Goal: Navigation & Orientation: Find specific page/section

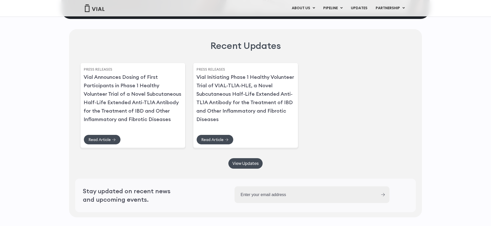
scroll to position [1243, 0]
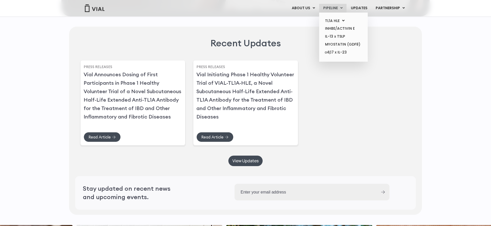
click at [331, 8] on link "PIPELINE" at bounding box center [332, 8] width 27 height 9
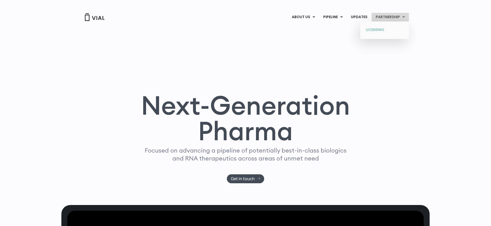
click at [381, 30] on link "LICENSING" at bounding box center [384, 30] width 45 height 8
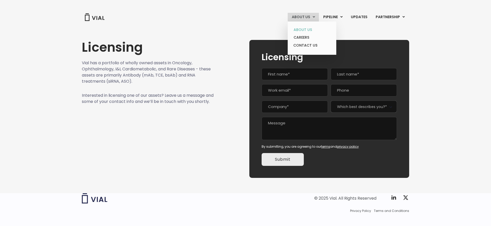
click at [303, 29] on link "ABOUT US" at bounding box center [311, 30] width 45 height 8
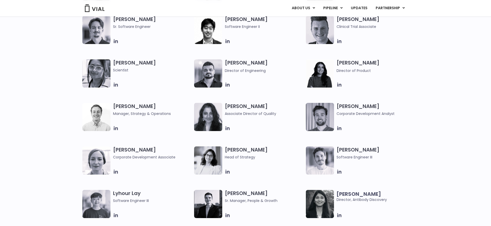
scroll to position [628, 0]
